Goal: Information Seeking & Learning: Understand process/instructions

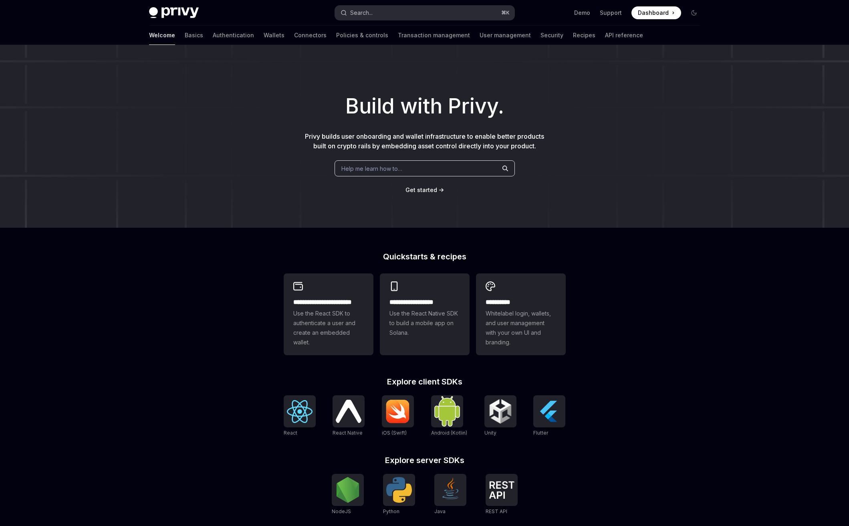
click at [369, 14] on div "Search..." at bounding box center [361, 13] width 22 height 10
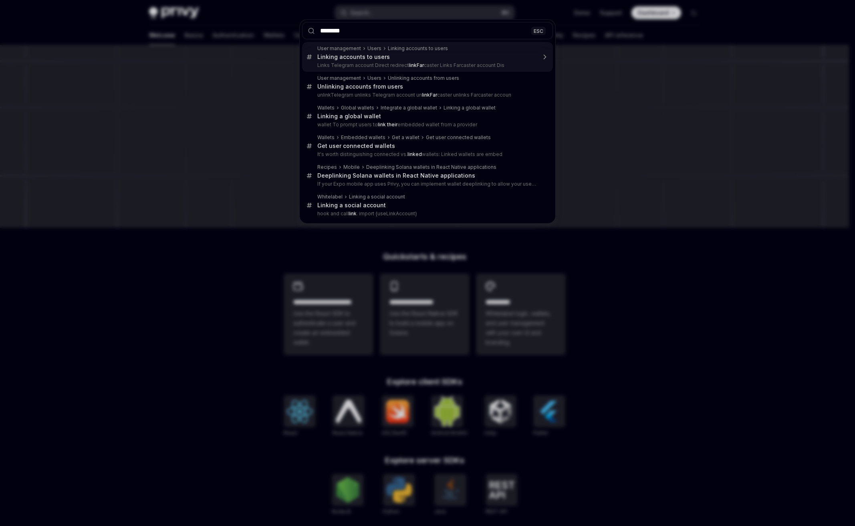
type input "*********"
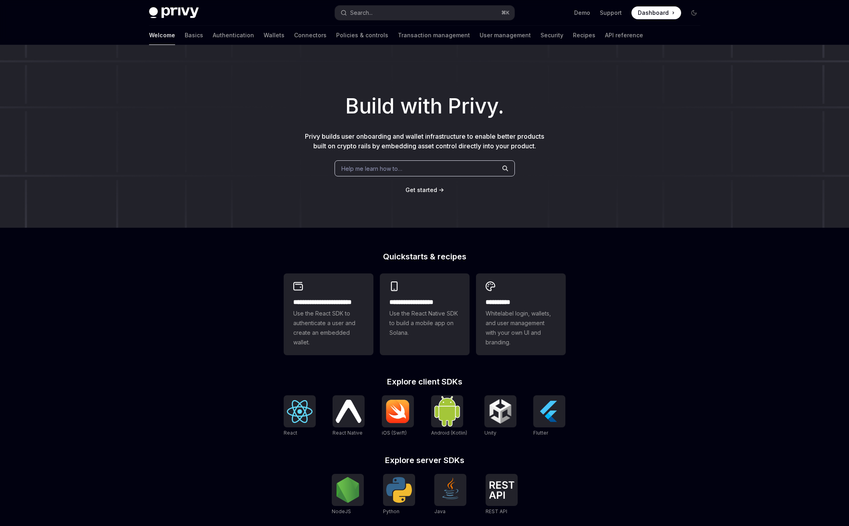
scroll to position [45, 0]
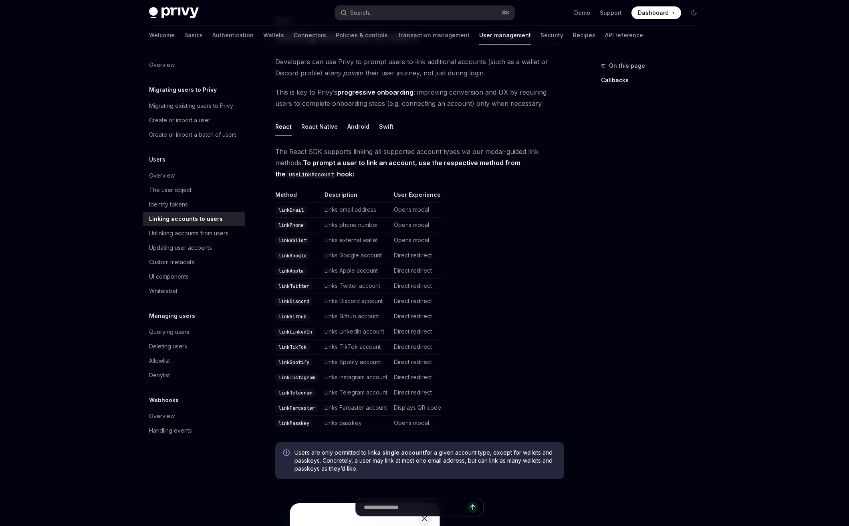
click at [424, 410] on td "Displays QR code" at bounding box center [416, 407] width 51 height 15
click at [294, 409] on code "linkFarcaster" at bounding box center [296, 408] width 43 height 8
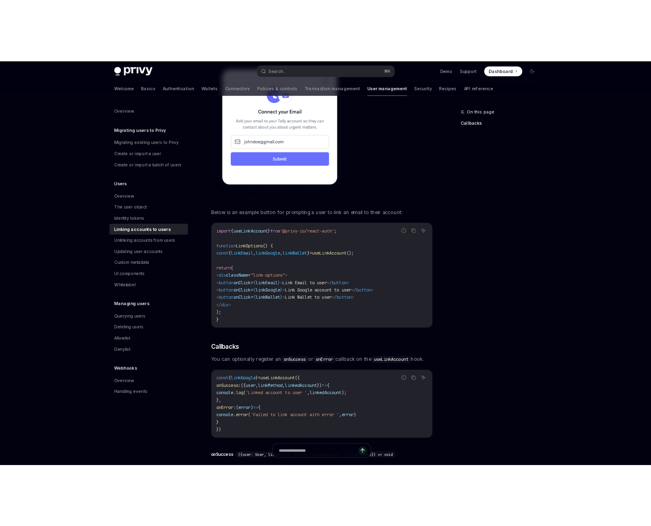
scroll to position [149, 0]
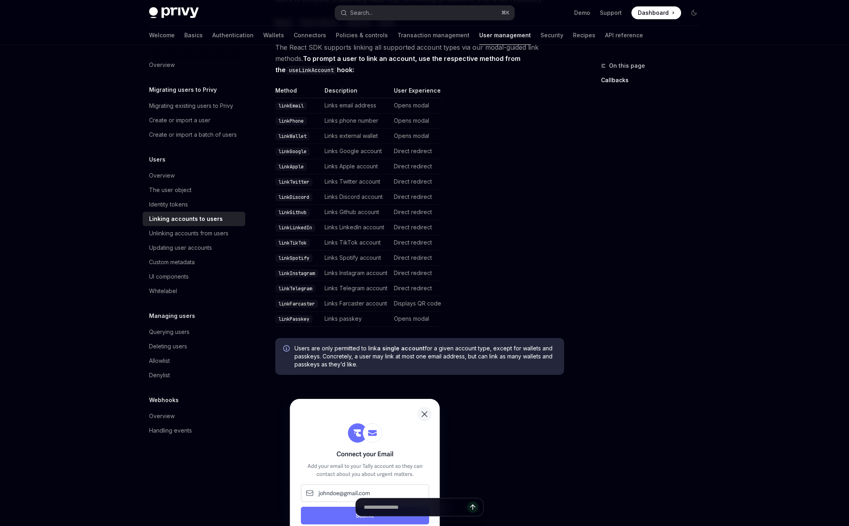
click at [471, 237] on table "Method Description User Experience linkEmail Links email address Opens modal li…" at bounding box center [419, 207] width 289 height 240
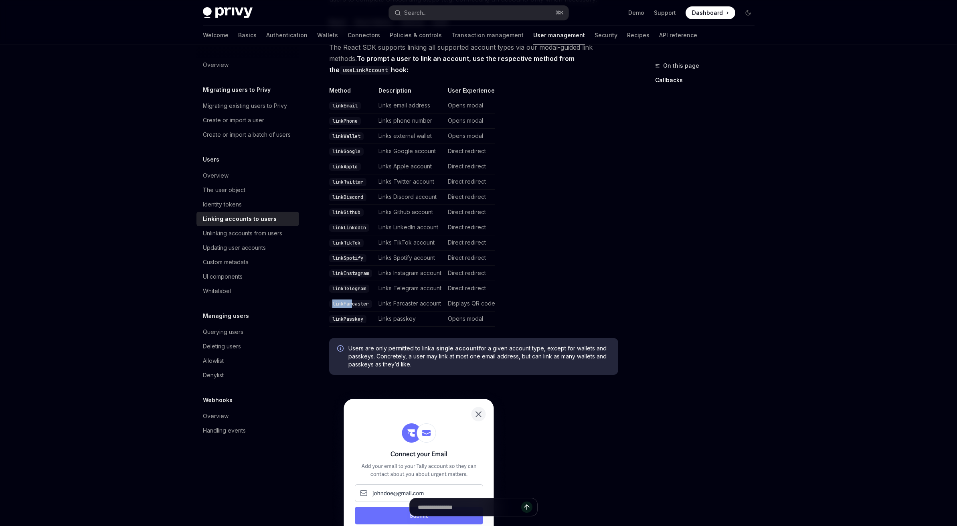
type textarea "*"
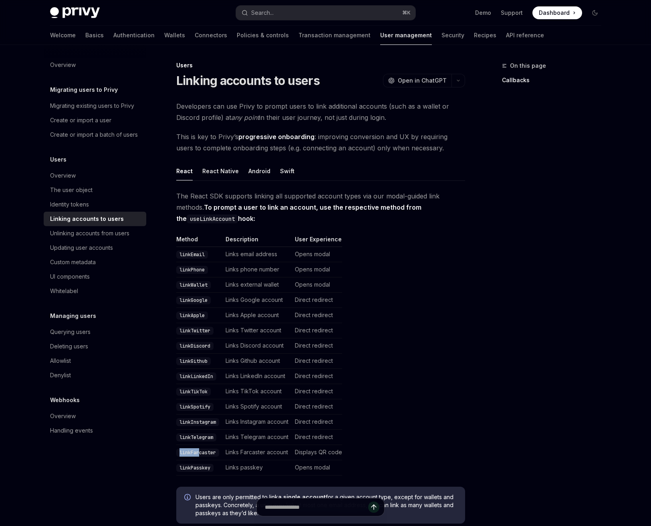
scroll to position [0, 0]
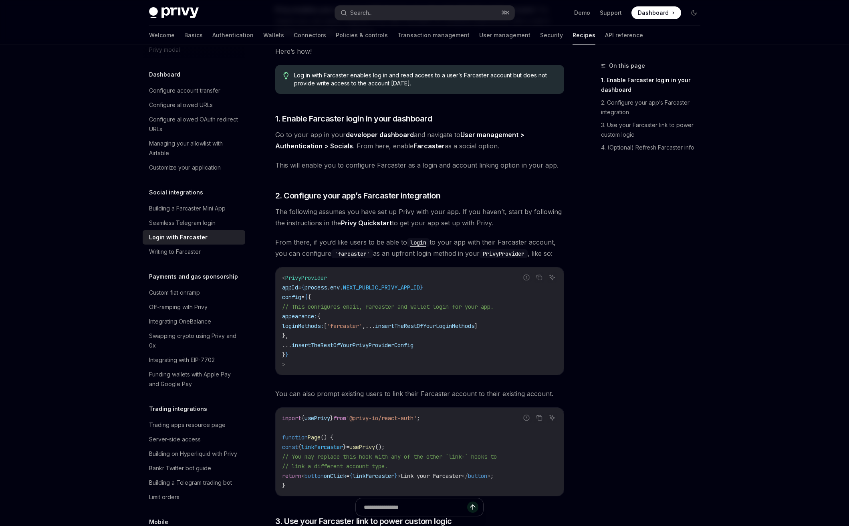
scroll to position [396, 0]
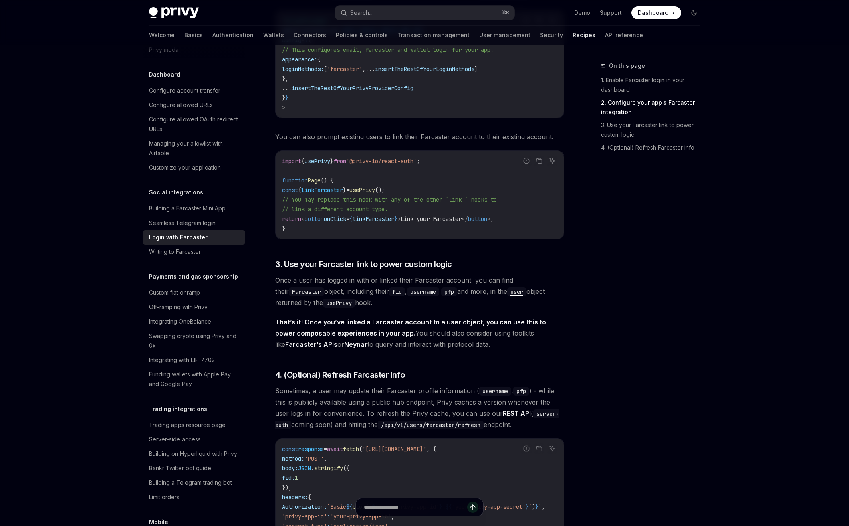
click at [659, 103] on link "2. Configure your app’s Farcaster integration" at bounding box center [654, 107] width 106 height 22
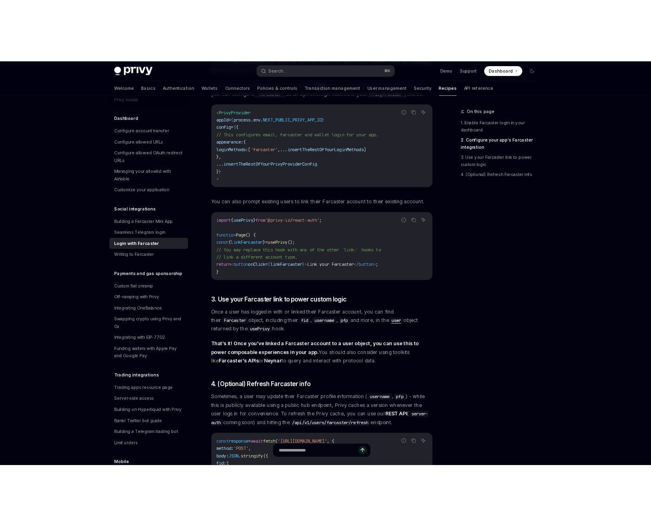
scroll to position [402, 0]
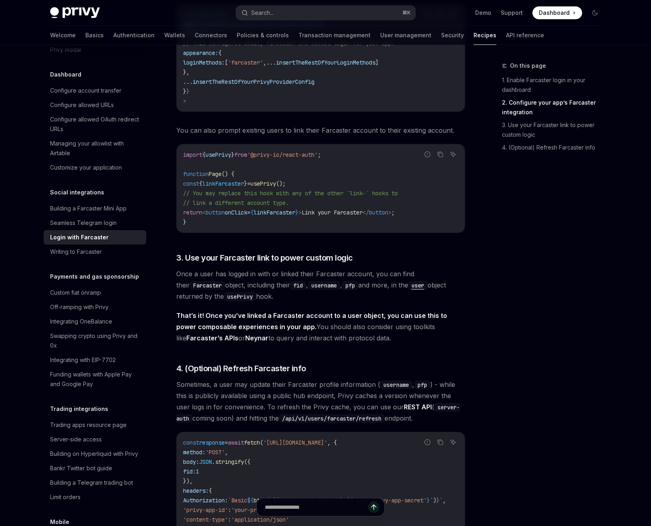
type textarea "*"
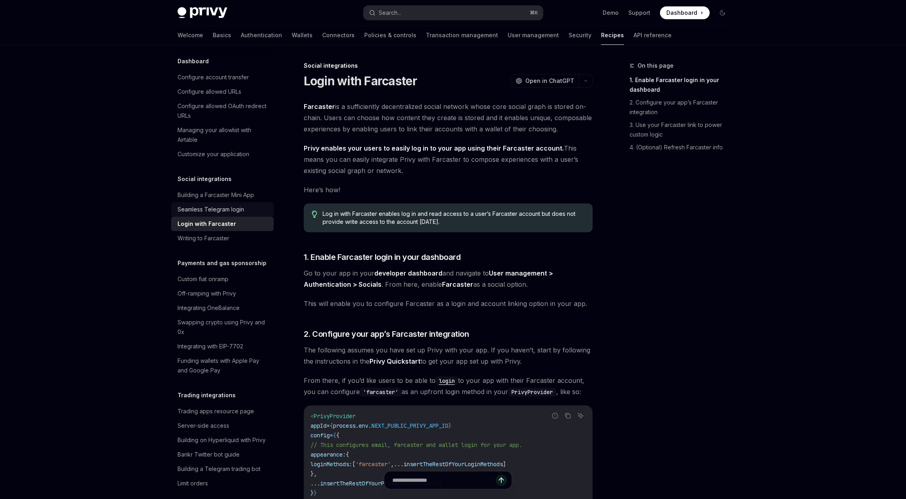
click at [221, 214] on div "Seamless Telegram login" at bounding box center [211, 210] width 67 height 10
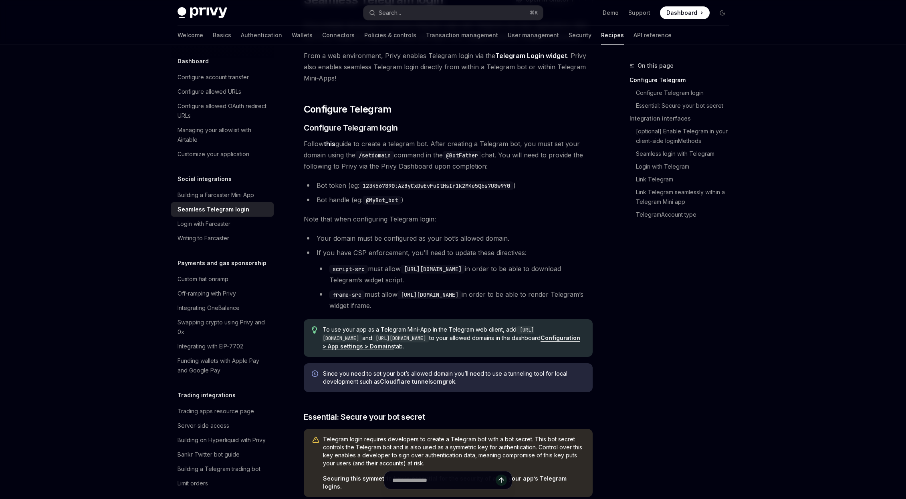
scroll to position [83, 0]
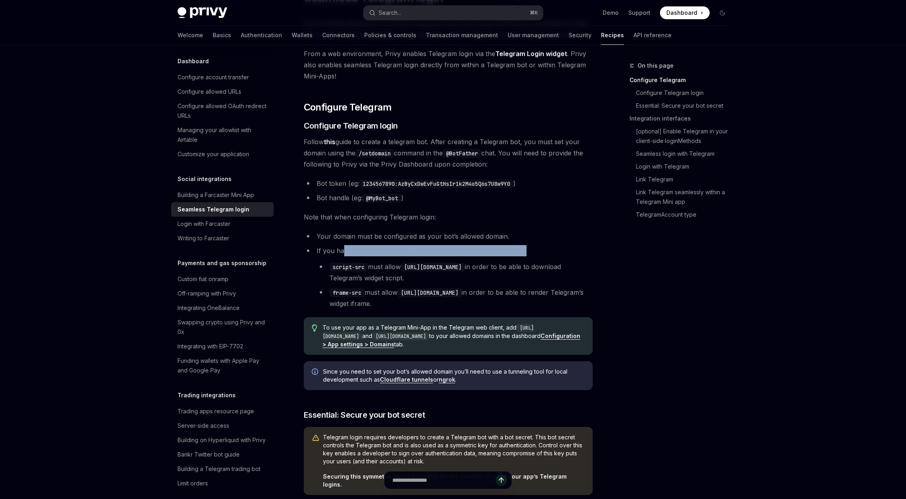
drag, startPoint x: 342, startPoint y: 253, endPoint x: 546, endPoint y: 255, distance: 204.0
click at [546, 255] on li "If you have CSP enforcement, you’ll need to update these directives: script-src…" at bounding box center [448, 277] width 289 height 64
drag, startPoint x: 408, startPoint y: 276, endPoint x: 325, endPoint y: 272, distance: 83.1
click at [325, 272] on li "script-src must allow https://telegram.org in order to be able to download Tele…" at bounding box center [455, 272] width 276 height 22
drag, startPoint x: 404, startPoint y: 307, endPoint x: 304, endPoint y: 293, distance: 100.7
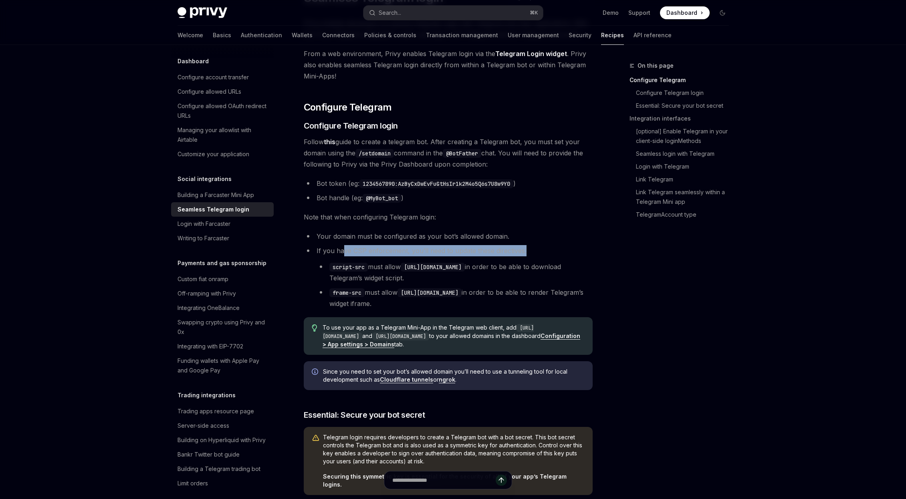
click at [304, 293] on li "If you have CSP enforcement, you’ll need to update these directives: script-src…" at bounding box center [448, 277] width 289 height 64
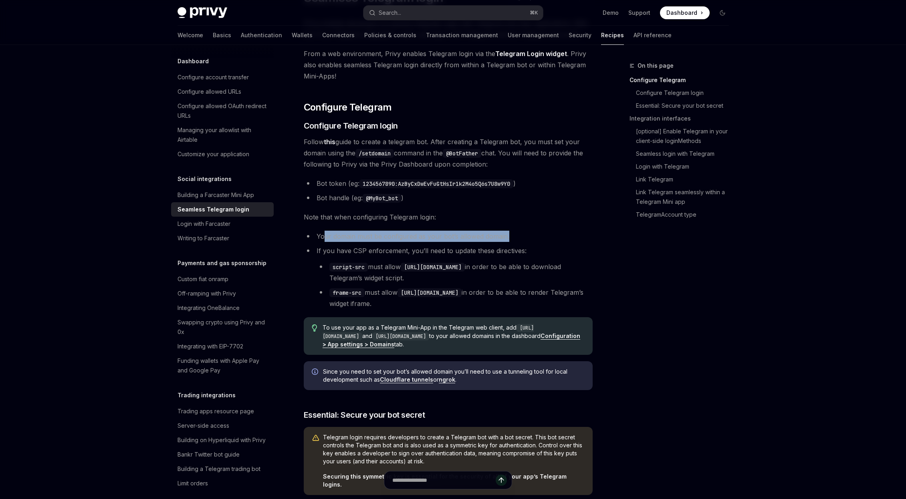
drag, startPoint x: 323, startPoint y: 236, endPoint x: 508, endPoint y: 233, distance: 184.8
click at [508, 233] on li "Your domain must be configured as your bot’s allowed domain." at bounding box center [448, 236] width 289 height 11
click at [392, 236] on li "Your domain must be configured as your bot’s allowed domain." at bounding box center [448, 236] width 289 height 11
drag, startPoint x: 316, startPoint y: 237, endPoint x: 514, endPoint y: 242, distance: 197.3
click at [514, 242] on ul "Your domain must be configured as your bot’s allowed domain. If you have CSP en…" at bounding box center [448, 270] width 289 height 79
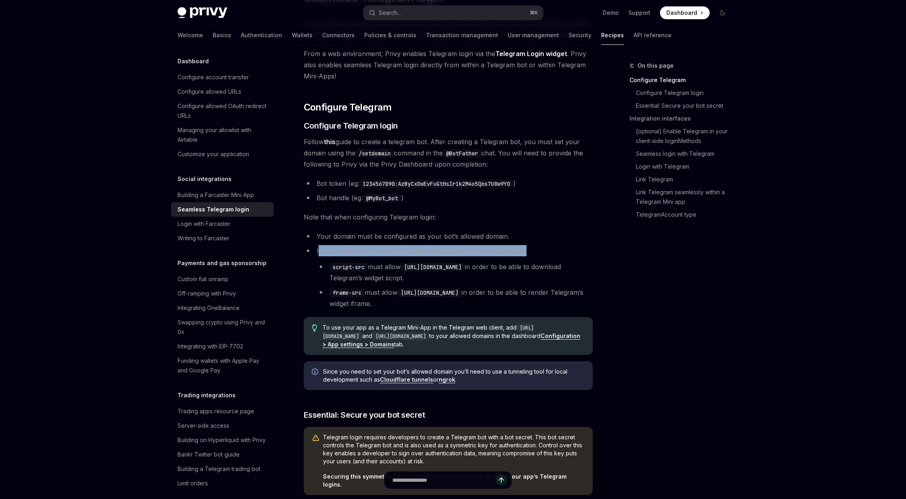
drag, startPoint x: 320, startPoint y: 252, endPoint x: 541, endPoint y: 254, distance: 221.3
click at [541, 254] on li "If you have CSP enforcement, you’ll need to update these directives: script-src…" at bounding box center [448, 277] width 289 height 64
click at [493, 220] on span "Note that when configuring Telegram login:" at bounding box center [448, 217] width 289 height 11
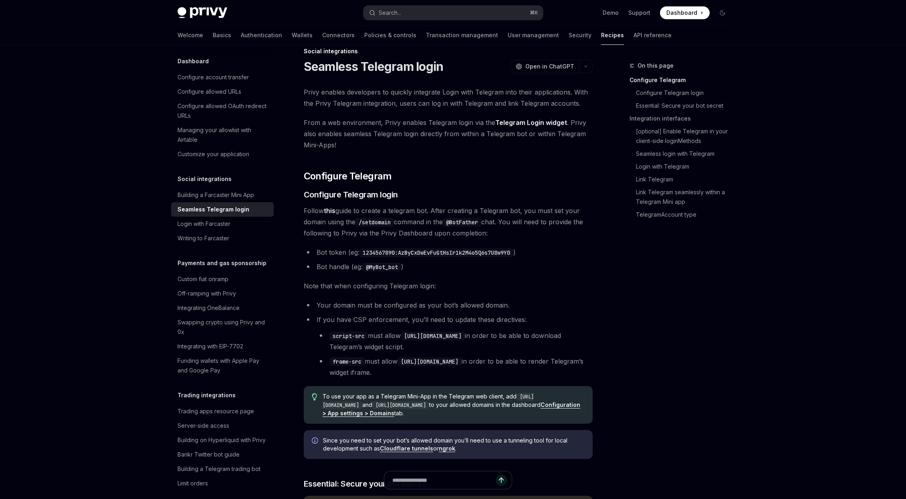
scroll to position [0, 0]
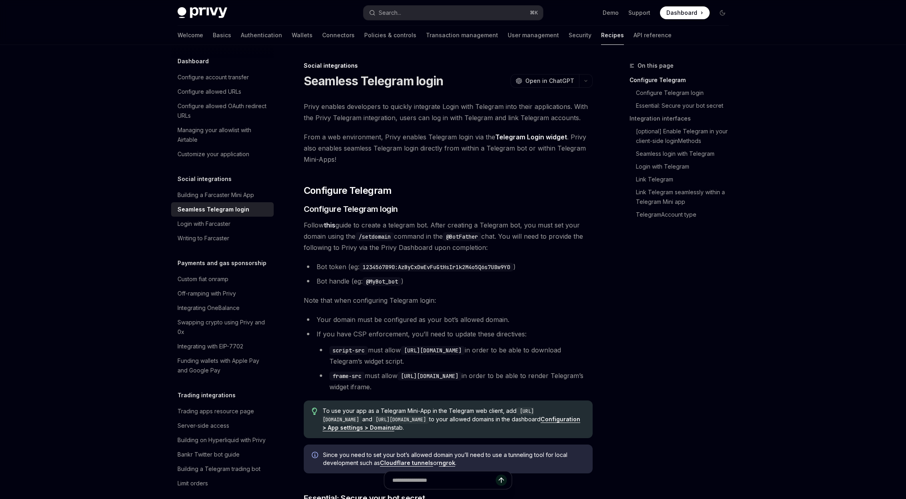
drag, startPoint x: 306, startPoint y: 249, endPoint x: 491, endPoint y: 253, distance: 185.6
click at [491, 253] on span "Follow this guide to create a telegram bot. After creating a Telegram bot, you …" at bounding box center [448, 237] width 289 height 34
type textarea "*"
